Goal: Book appointment/travel/reservation

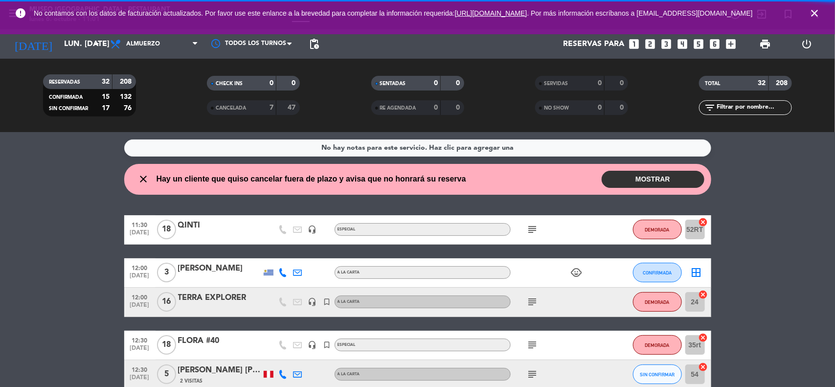
click at [813, 17] on icon "close" at bounding box center [815, 13] width 12 height 12
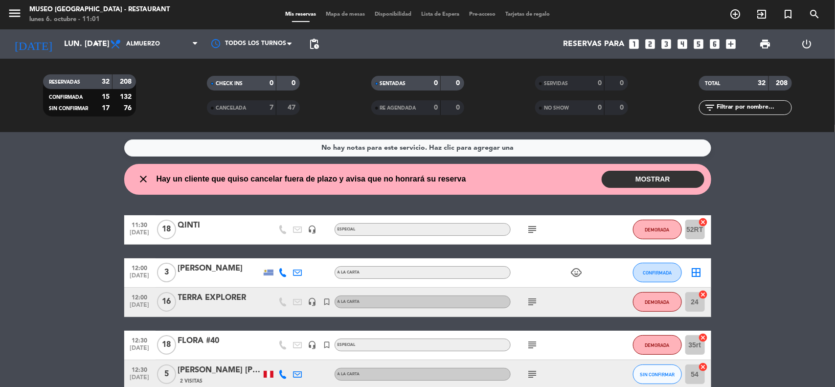
click at [769, 206] on div "No hay notas para este servicio. Haz clic para agregar una close Hay un cliente…" at bounding box center [417, 259] width 835 height 255
click at [71, 47] on input "lun. [DATE]" at bounding box center [110, 44] width 103 height 19
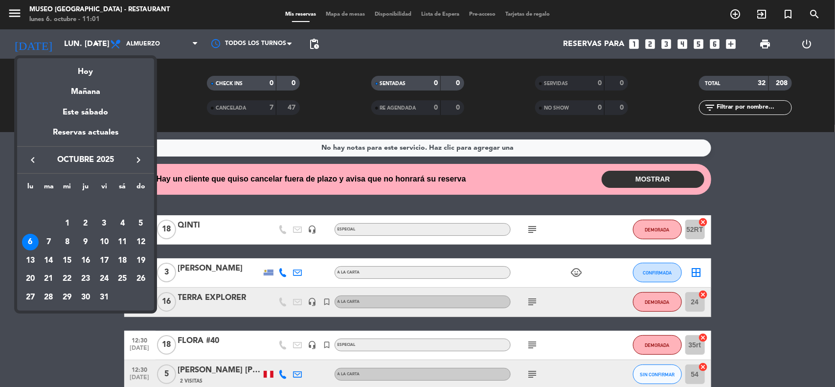
click at [27, 243] on div "6" at bounding box center [30, 242] width 17 height 17
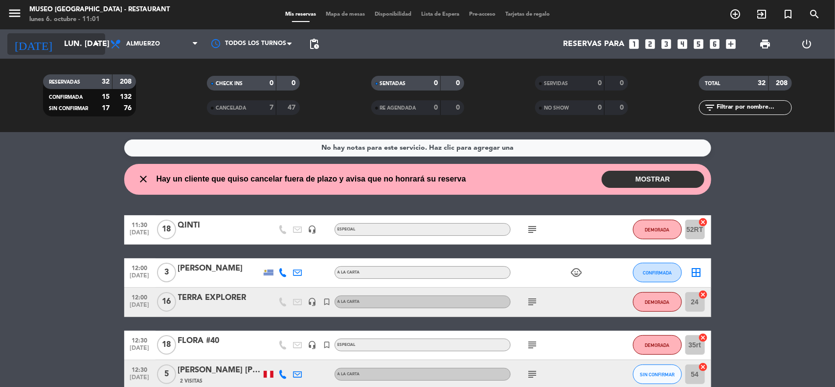
click at [65, 48] on input "lun. [DATE]" at bounding box center [110, 44] width 103 height 19
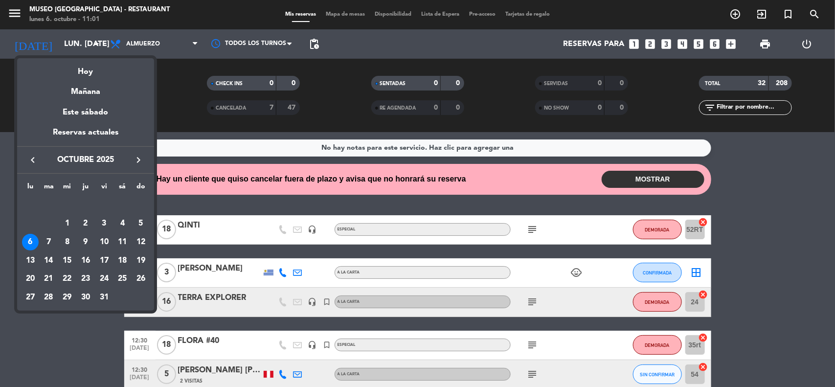
click at [99, 243] on div "10" at bounding box center [104, 242] width 17 height 17
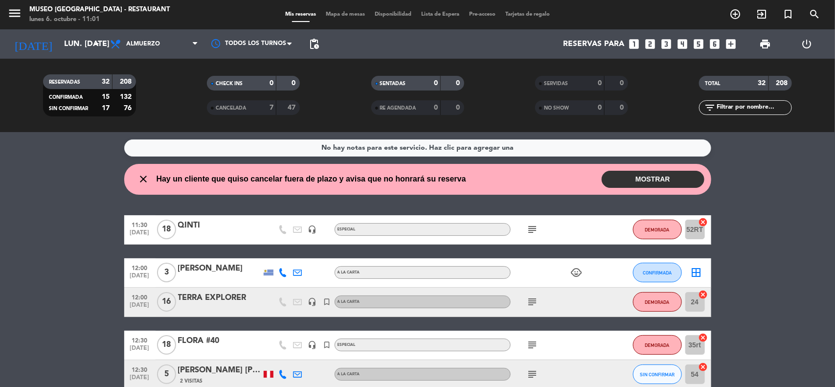
type input "vie. [DATE]"
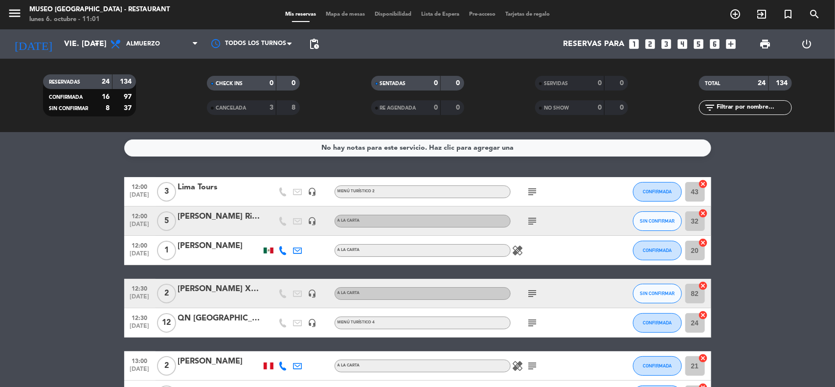
click at [647, 48] on icon "looks_two" at bounding box center [650, 44] width 13 height 13
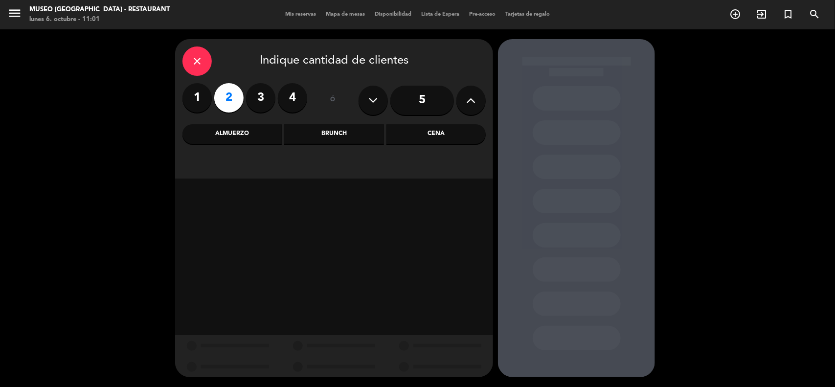
click at [258, 136] on div "Almuerzo" at bounding box center [232, 134] width 99 height 20
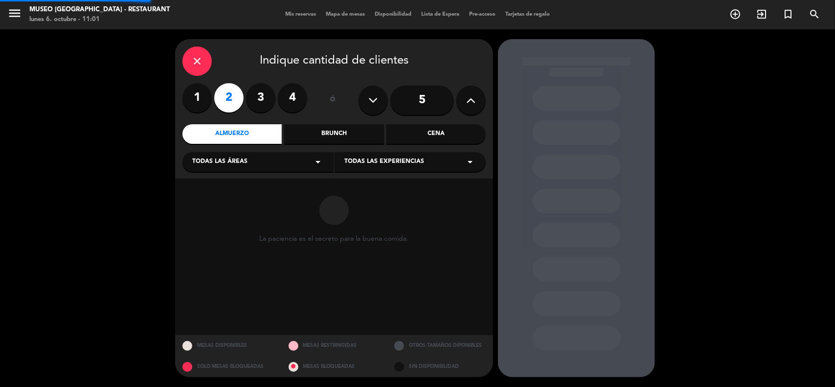
click at [248, 162] on div "Todas las áreas arrow_drop_down" at bounding box center [258, 162] width 151 height 20
click at [218, 202] on div "Jardines1" at bounding box center [258, 201] width 132 height 10
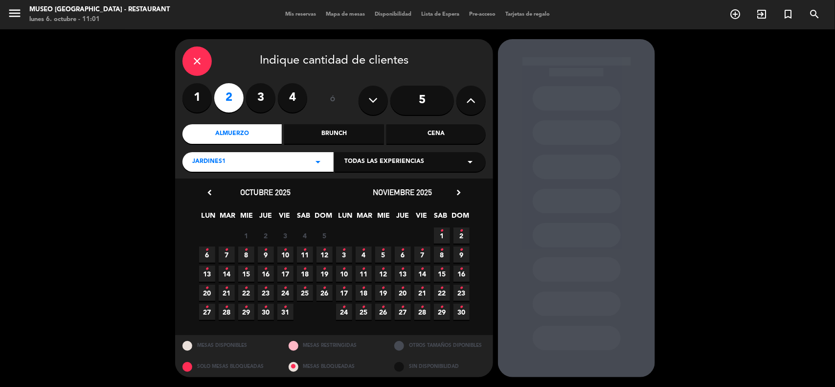
click at [289, 255] on span "10 •" at bounding box center [285, 255] width 16 height 16
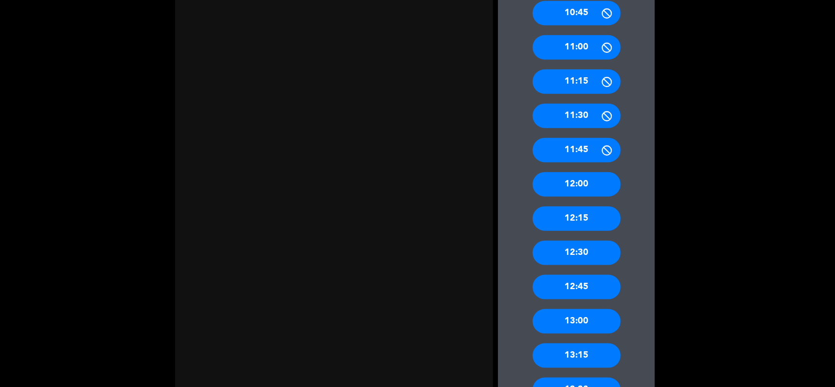
scroll to position [550, 0]
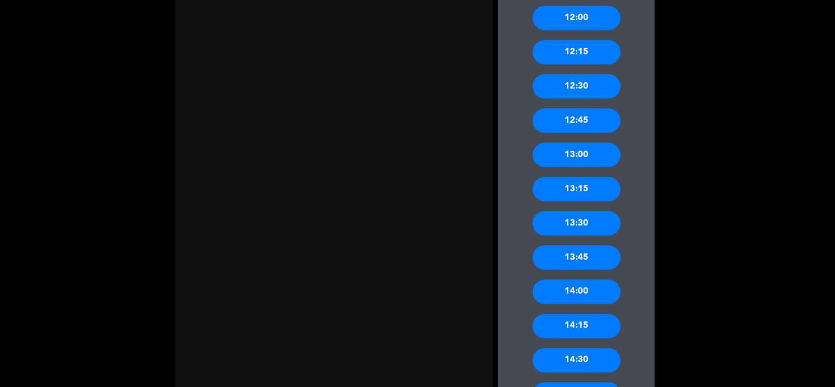
drag, startPoint x: 595, startPoint y: 263, endPoint x: 578, endPoint y: 254, distance: 18.8
click at [595, 267] on div "13:45" at bounding box center [577, 258] width 88 height 24
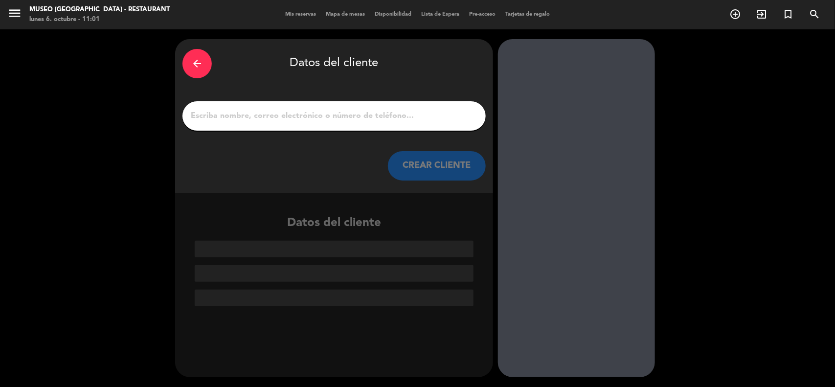
drag, startPoint x: 294, startPoint y: 116, endPoint x: 289, endPoint y: 120, distance: 6.3
click at [292, 121] on input "1" at bounding box center [334, 116] width 289 height 14
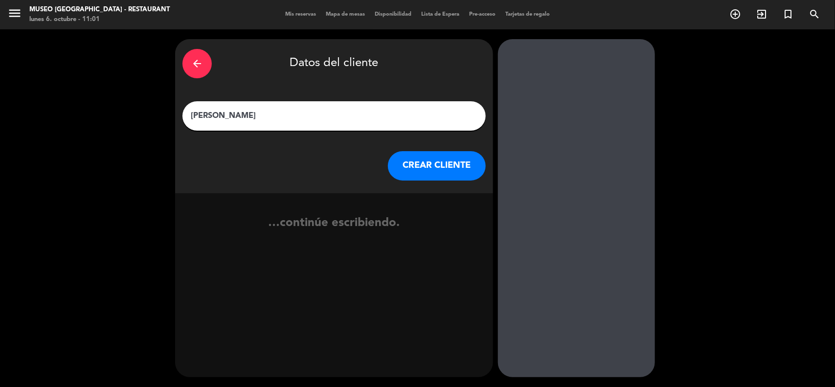
type input "[PERSON_NAME]"
click at [413, 162] on button "CREAR CLIENTE" at bounding box center [437, 165] width 98 height 29
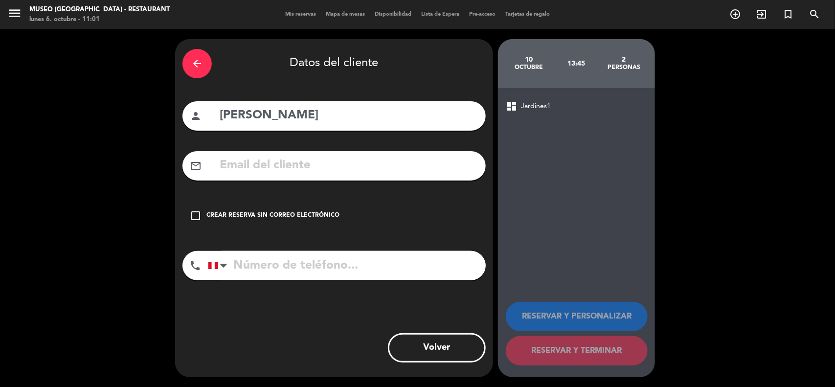
click at [409, 160] on input "text" at bounding box center [349, 166] width 260 height 20
click at [323, 270] on input "tel" at bounding box center [347, 265] width 278 height 29
type input "959069003"
click at [230, 219] on div "Crear reserva sin correo electrónico" at bounding box center [272, 216] width 133 height 10
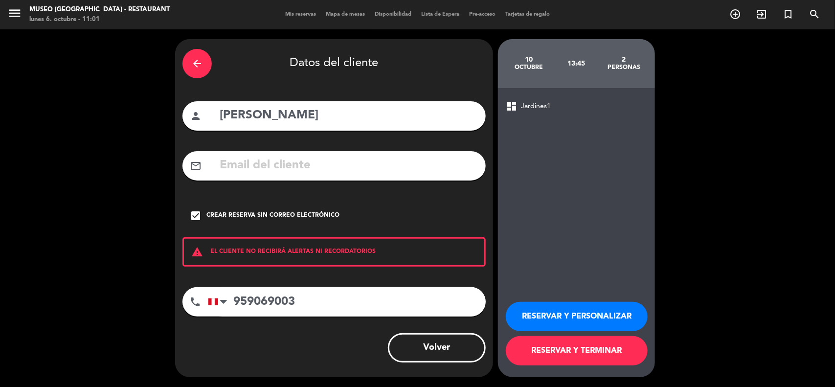
click at [547, 317] on button "RESERVAR Y PERSONALIZAR" at bounding box center [577, 316] width 142 height 29
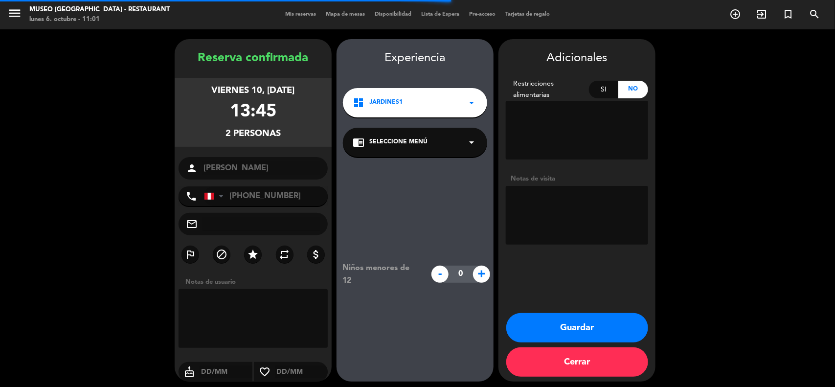
scroll to position [4, 0]
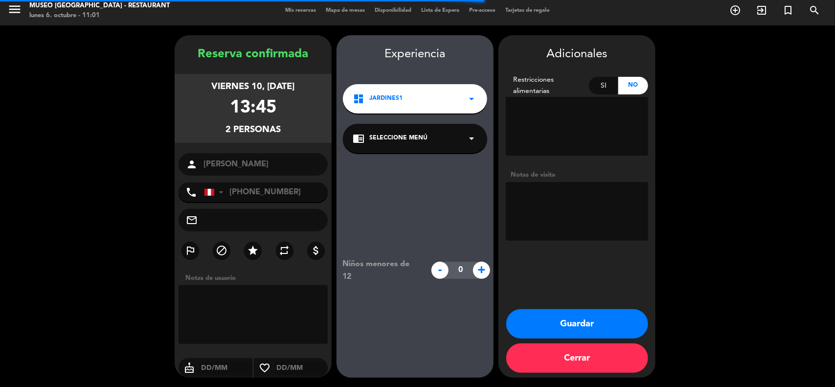
click at [408, 136] on span "Seleccione Menú" at bounding box center [398, 139] width 58 height 10
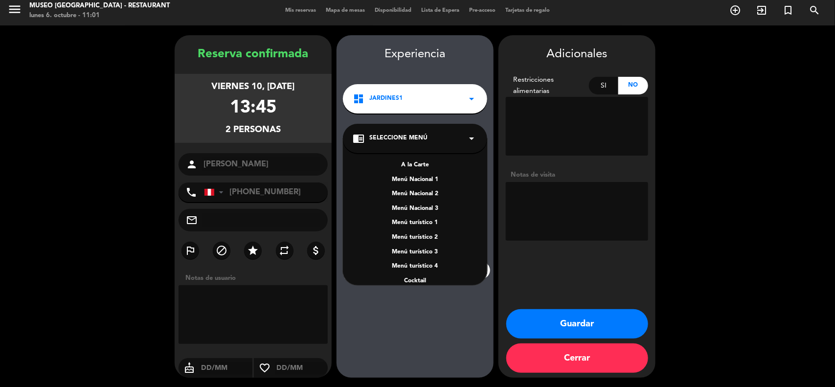
click at [412, 166] on div "A la Carte" at bounding box center [415, 165] width 125 height 10
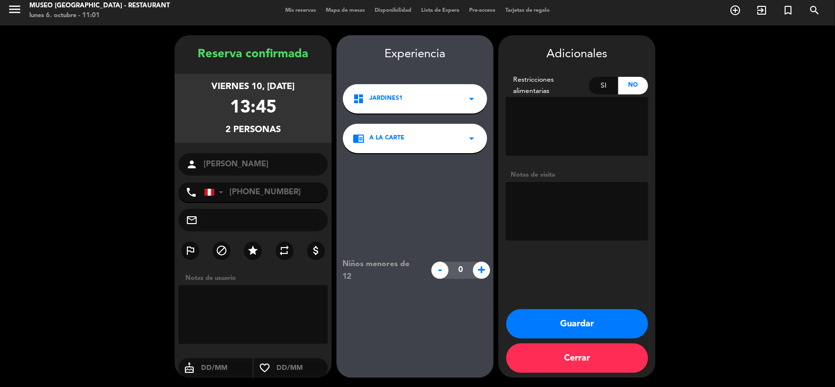
click at [567, 211] on textarea at bounding box center [577, 211] width 142 height 59
click at [565, 320] on button "Guardar" at bounding box center [577, 323] width 142 height 29
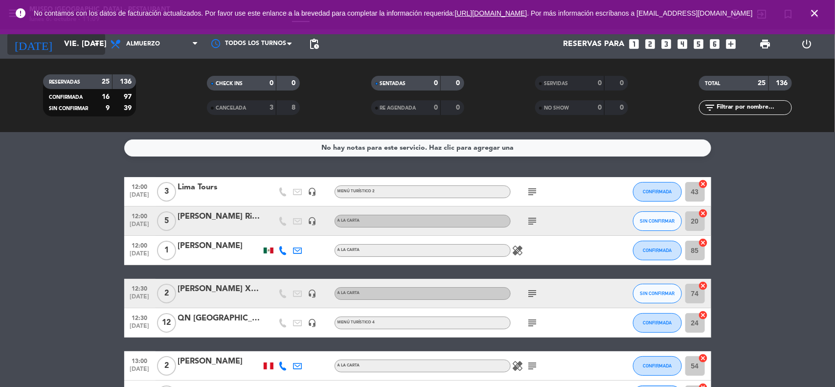
click at [72, 45] on input "vie. [DATE]" at bounding box center [110, 44] width 103 height 19
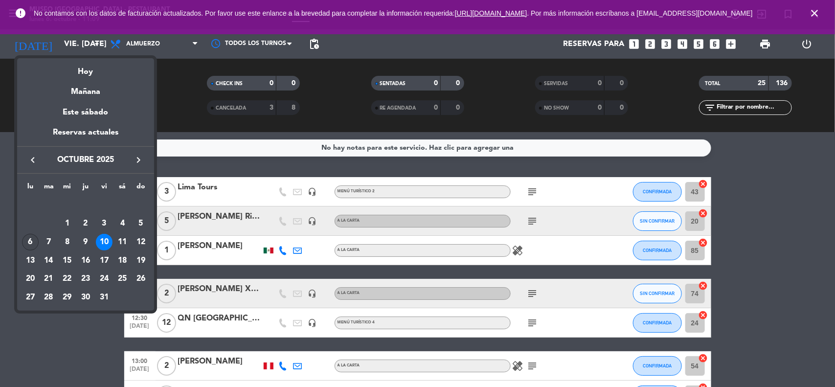
click at [28, 241] on div "6" at bounding box center [30, 242] width 17 height 17
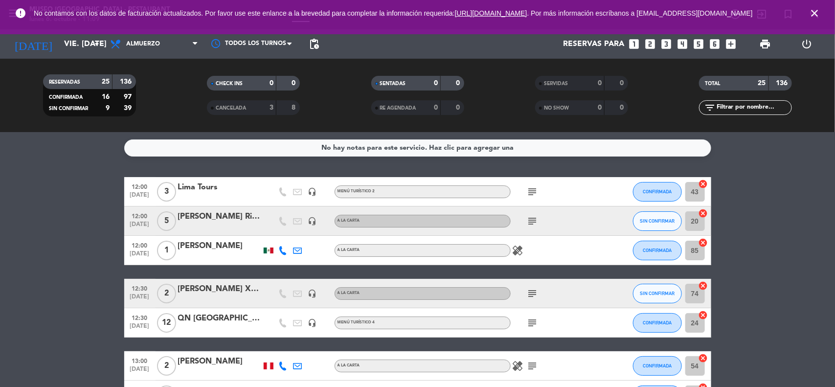
type input "lun. [DATE]"
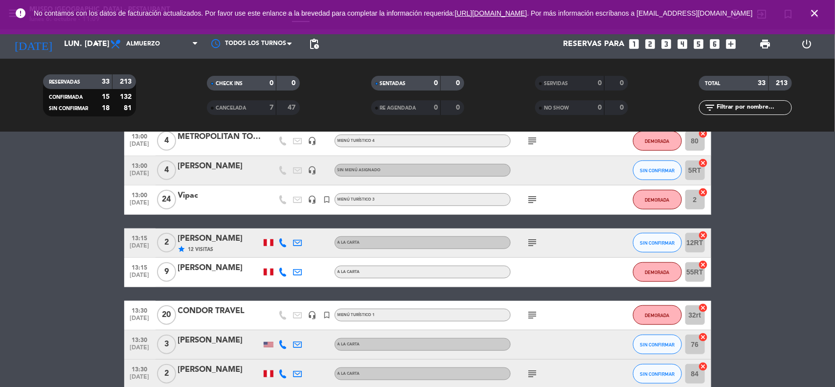
scroll to position [245, 0]
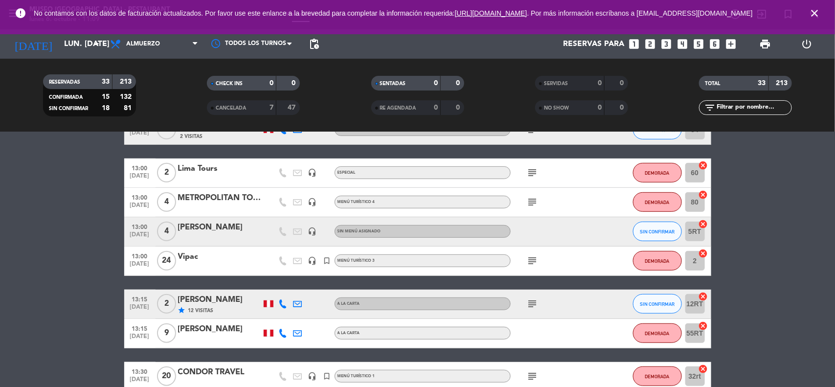
click at [723, 109] on input "text" at bounding box center [754, 107] width 76 height 11
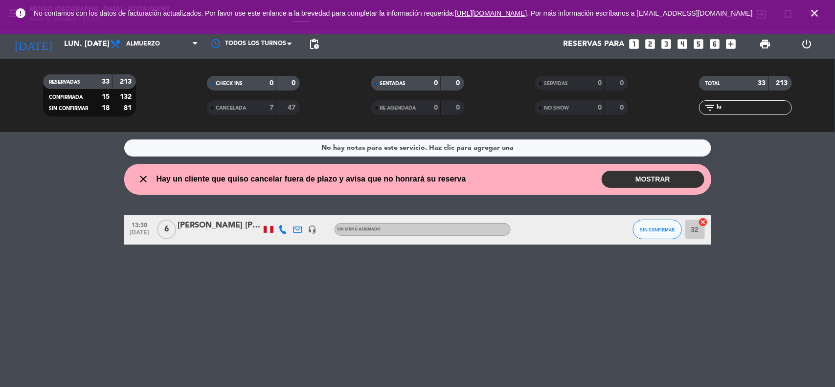
scroll to position [0, 0]
type input "[PERSON_NAME]"
click at [231, 230] on div "[PERSON_NAME] [PERSON_NAME]" at bounding box center [219, 225] width 83 height 13
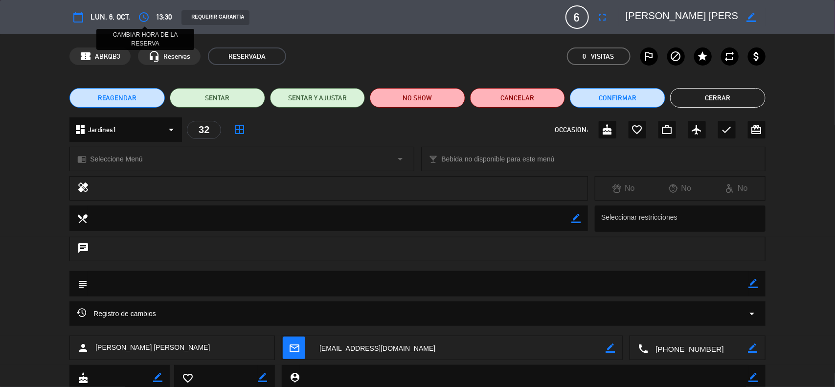
click at [142, 20] on icon "access_time" at bounding box center [144, 17] width 12 height 12
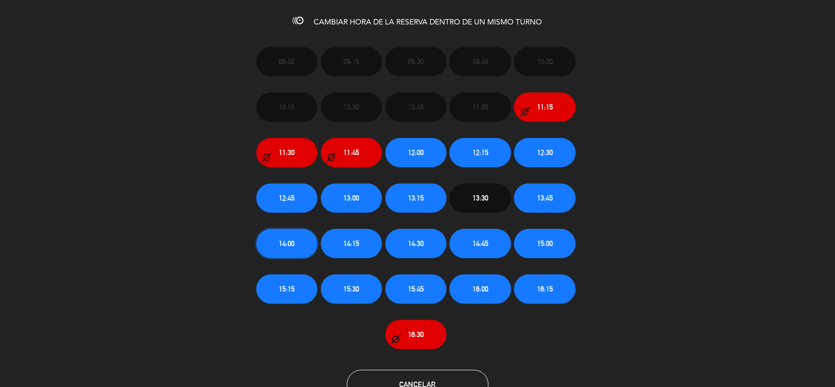
click at [296, 246] on button "14:00" at bounding box center [286, 243] width 61 height 29
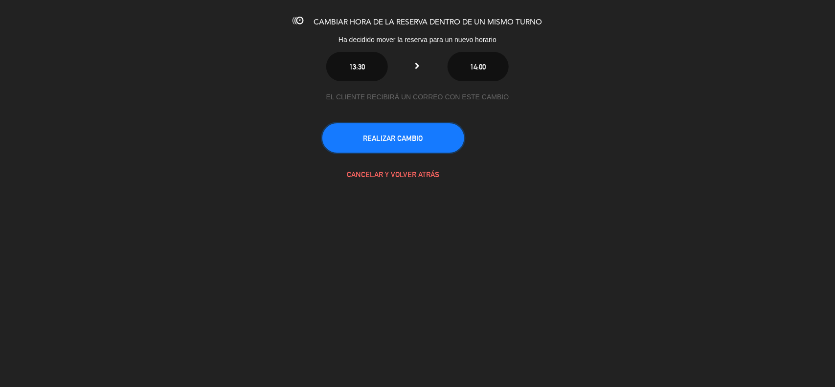
click at [404, 141] on button "REALIZAR CAMBIO" at bounding box center [393, 137] width 142 height 29
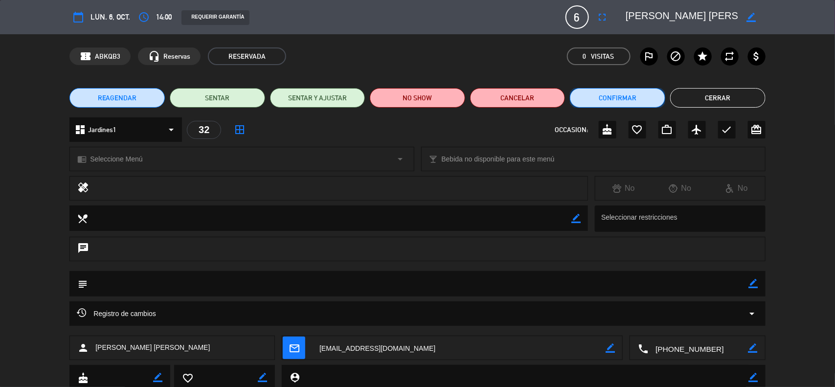
click at [635, 93] on button "Confirmar" at bounding box center [617, 98] width 95 height 20
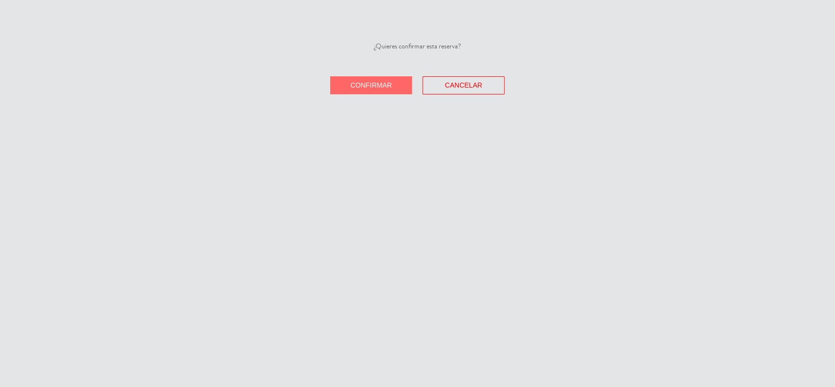
click at [365, 81] on span "Confirmar" at bounding box center [372, 85] width 42 height 8
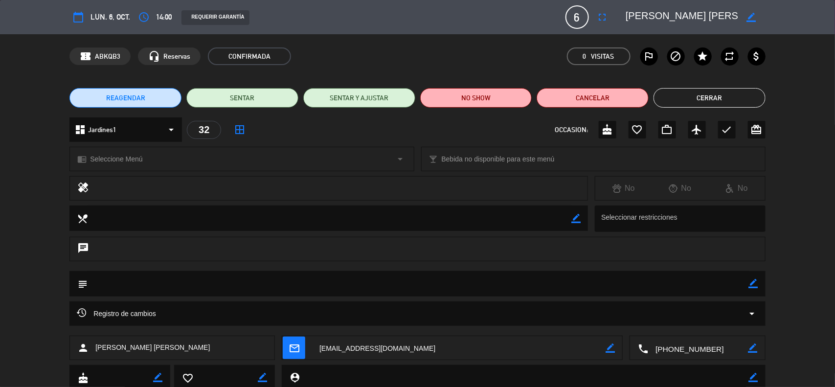
click at [131, 157] on span "Seleccione Menú" at bounding box center [116, 159] width 52 height 11
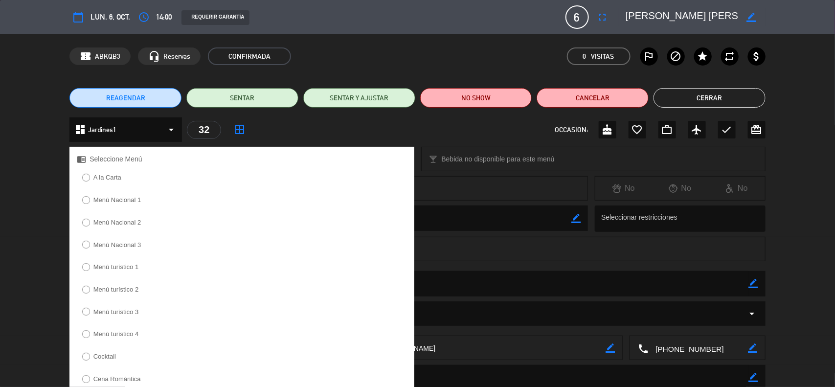
drag, startPoint x: 120, startPoint y: 174, endPoint x: 142, endPoint y: 189, distance: 26.1
click at [119, 174] on label "A la Carta" at bounding box center [107, 177] width 28 height 6
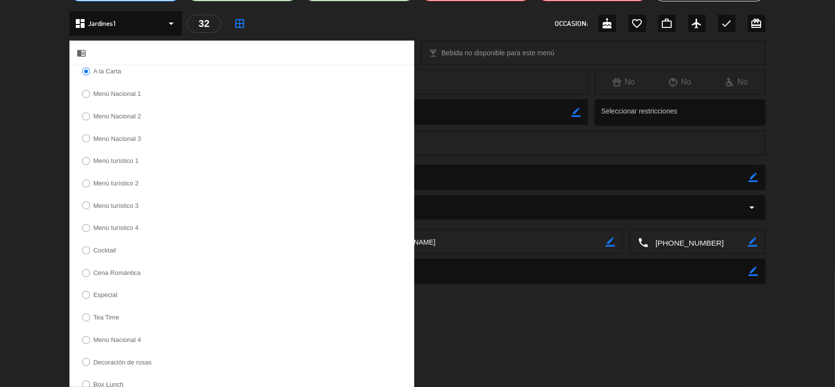
scroll to position [233, 0]
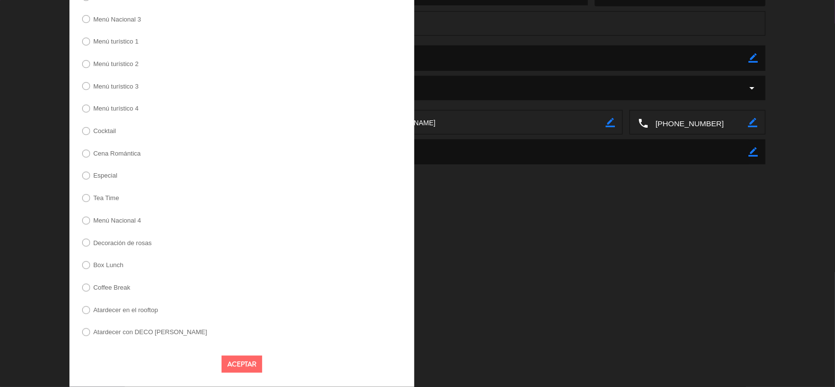
click at [254, 367] on button "Aceptar" at bounding box center [242, 364] width 41 height 17
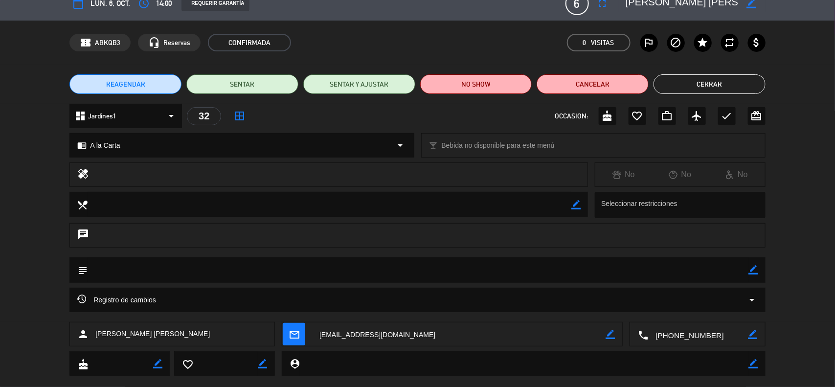
scroll to position [0, 0]
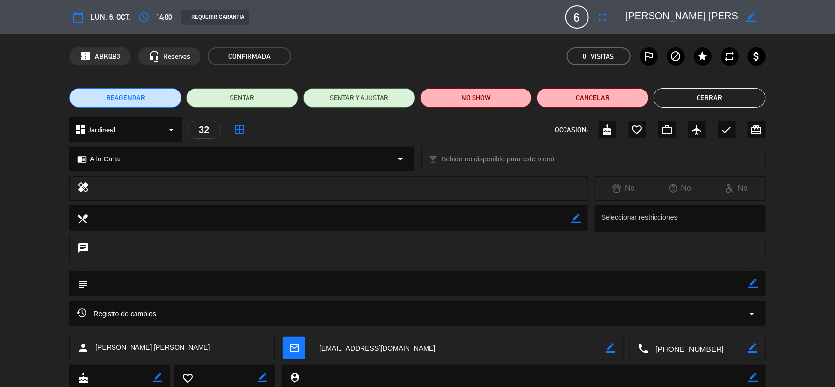
click at [735, 95] on button "Cerrar" at bounding box center [710, 98] width 112 height 20
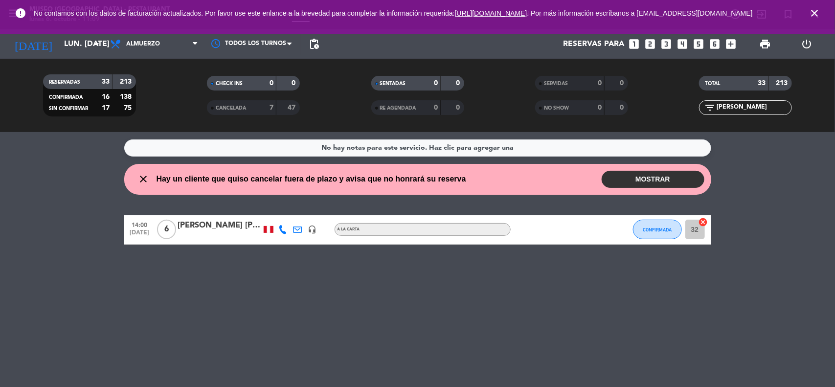
drag, startPoint x: 739, startPoint y: 108, endPoint x: 688, endPoint y: 112, distance: 50.5
click at [689, 112] on div "filter_list [PERSON_NAME]" at bounding box center [746, 107] width 164 height 15
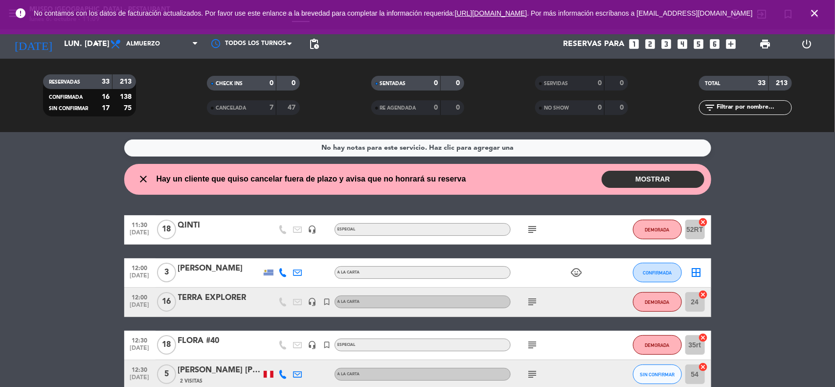
click at [816, 18] on icon "close" at bounding box center [815, 13] width 12 height 12
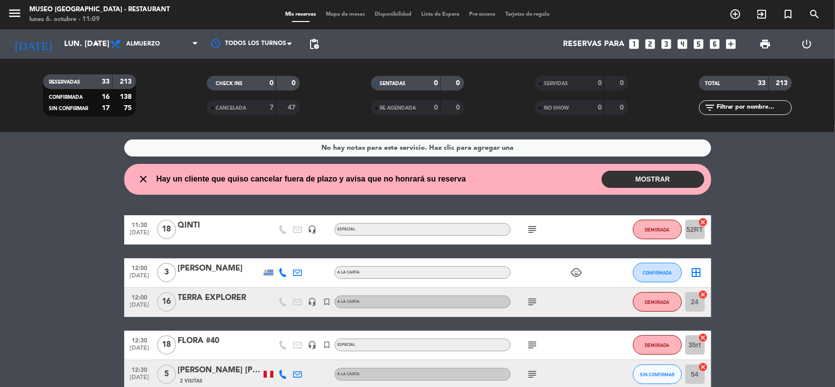
click at [774, 196] on div "No hay notas para este servicio. Haz clic para agregar una close Hay un cliente…" at bounding box center [417, 259] width 835 height 255
click at [75, 46] on input "lun. [DATE]" at bounding box center [110, 44] width 103 height 19
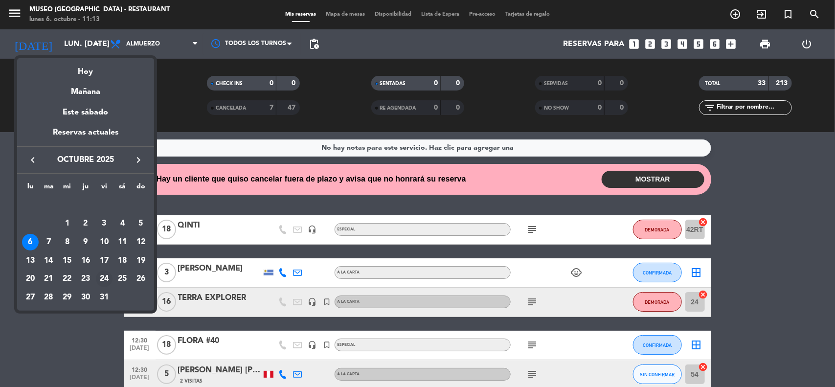
click at [103, 279] on div "24" at bounding box center [104, 279] width 17 height 17
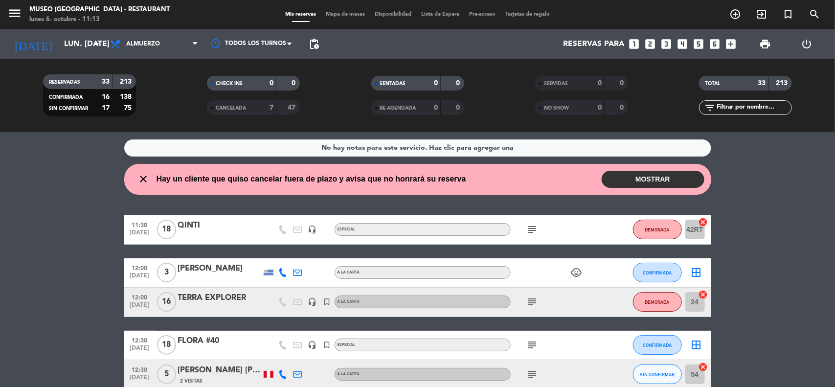
type input "vie. [DATE]"
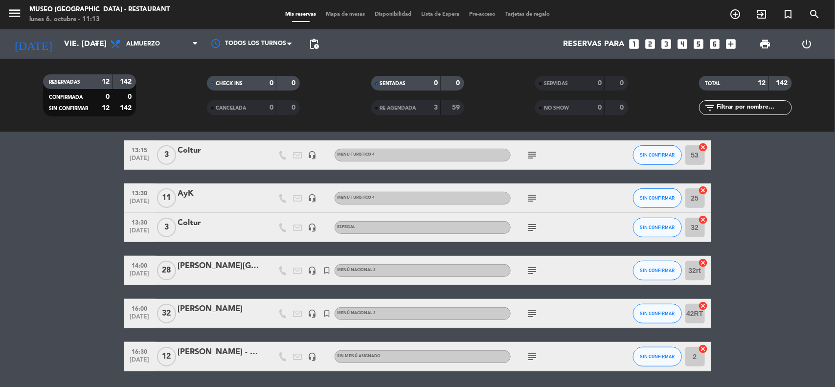
scroll to position [273, 0]
